Goal: Check status: Check status

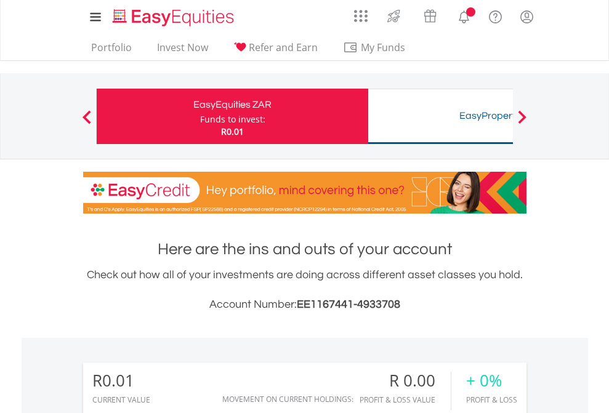
scroll to position [118, 193]
click at [200, 116] on div "Funds to invest:" at bounding box center [232, 119] width 65 height 12
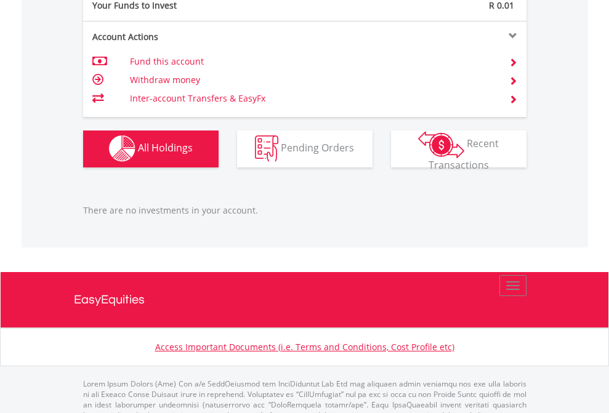
scroll to position [1219, 0]
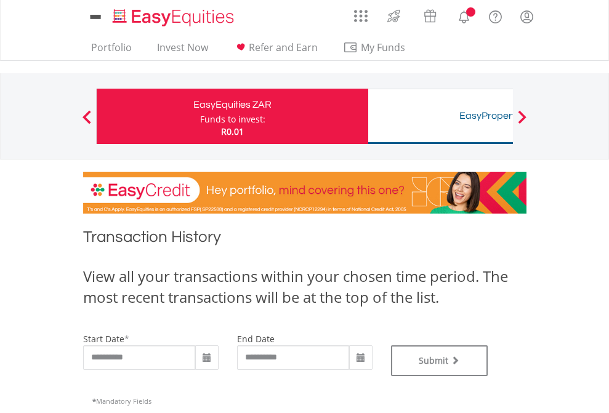
click at [200, 116] on div "Funds to invest:" at bounding box center [232, 119] width 65 height 12
type input "**********"
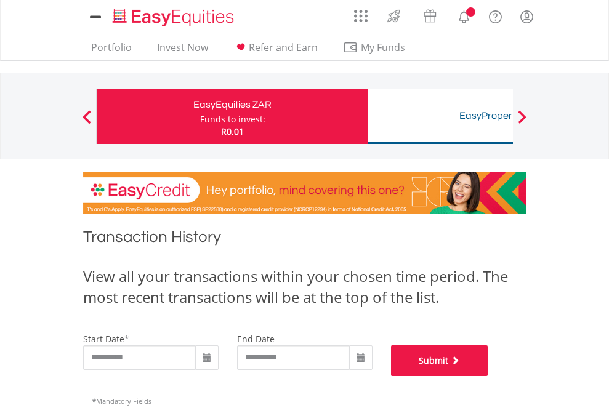
click at [488, 376] on button "Submit" at bounding box center [439, 360] width 97 height 31
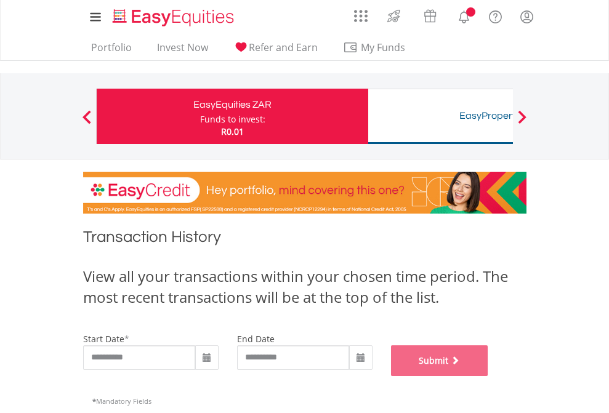
scroll to position [499, 0]
